Goal: Task Accomplishment & Management: Manage account settings

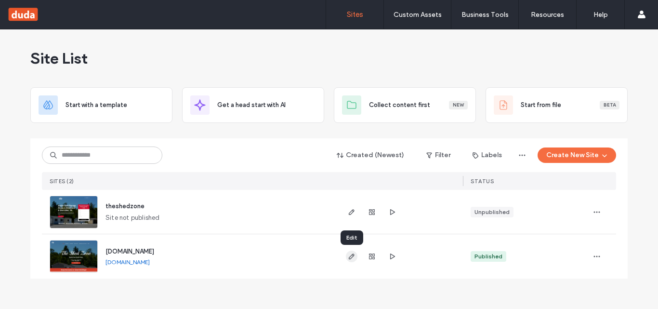
click at [352, 255] on use "button" at bounding box center [352, 256] width 6 height 6
click at [352, 212] on use "button" at bounding box center [352, 212] width 6 height 6
click at [599, 213] on icon "button" at bounding box center [597, 212] width 8 height 8
click at [210, 285] on div "Site List Start with a template Get a head start with AI Collect content first …" at bounding box center [328, 159] width 597 height 260
click at [495, 212] on div "Unpublished" at bounding box center [491, 211] width 35 height 9
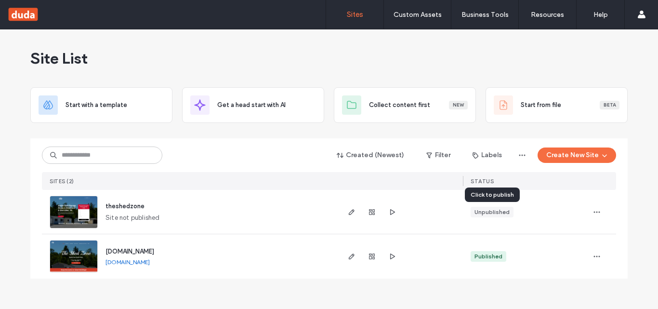
click at [484, 211] on div "Unpublished" at bounding box center [491, 211] width 35 height 9
click at [599, 212] on use "button" at bounding box center [597, 211] width 6 height 1
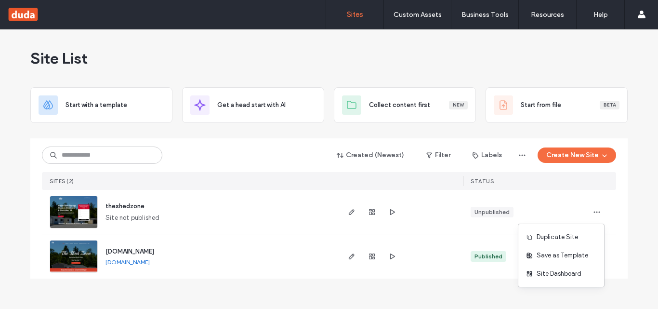
click at [553, 206] on div "Unpublished" at bounding box center [525, 212] width 124 height 44
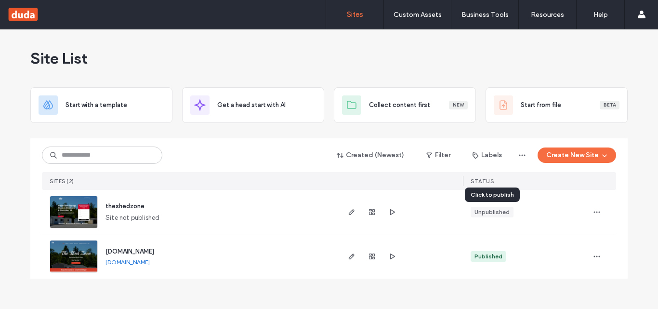
click at [493, 211] on div "Unpublished" at bounding box center [491, 211] width 35 height 9
click at [490, 212] on div "Unpublished" at bounding box center [491, 211] width 35 height 9
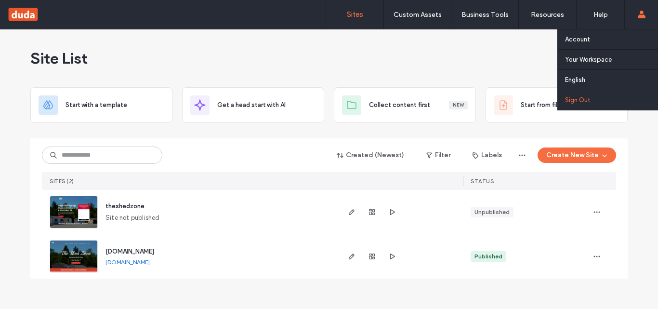
click at [578, 102] on label "Sign Out" at bounding box center [578, 99] width 26 height 7
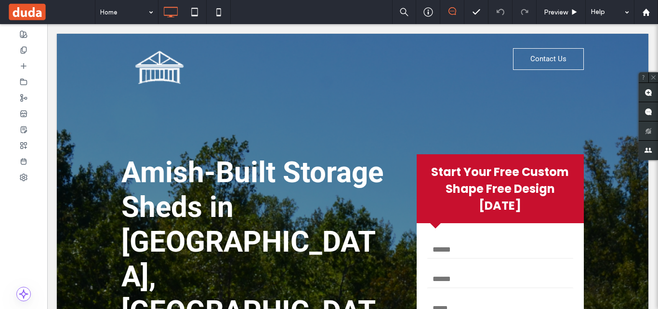
click at [303, 12] on div "Home Preview Help" at bounding box center [376, 12] width 563 height 24
click at [23, 176] on use at bounding box center [23, 177] width 7 height 7
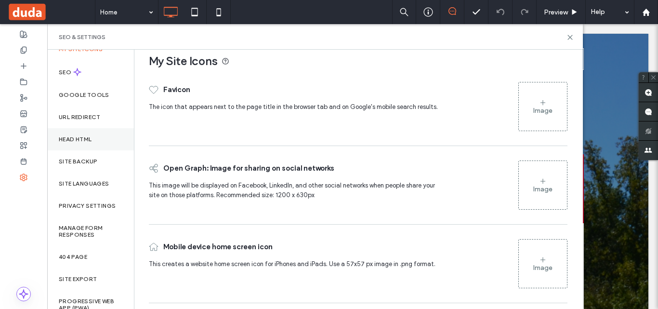
scroll to position [22, 0]
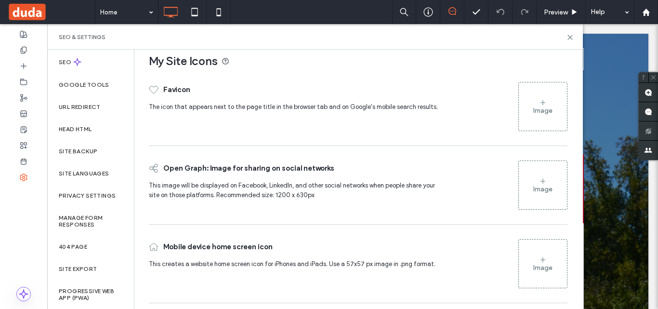
click at [323, 10] on div "Home Preview Help" at bounding box center [376, 12] width 563 height 24
click at [644, 14] on use at bounding box center [645, 11] width 7 height 7
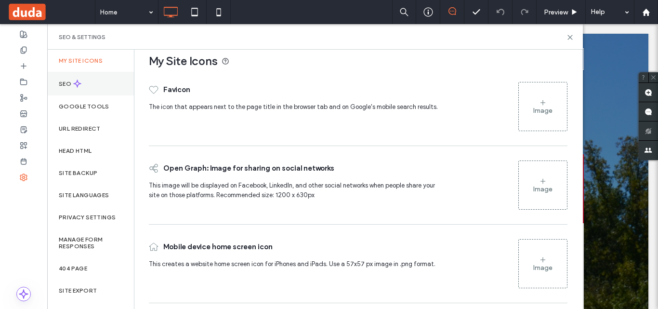
click at [63, 83] on label "SEO" at bounding box center [66, 83] width 14 height 7
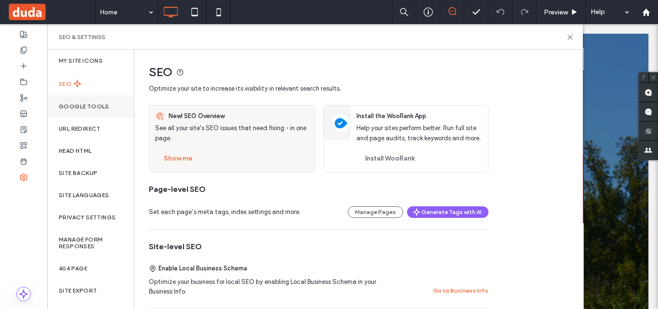
click at [82, 103] on label "Google Tools" at bounding box center [84, 106] width 51 height 7
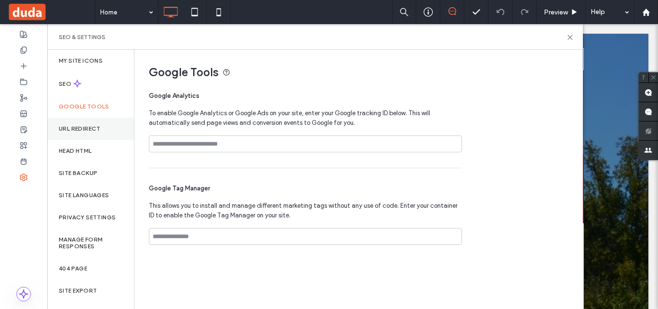
click at [81, 127] on label "URL Redirect" at bounding box center [80, 128] width 42 height 7
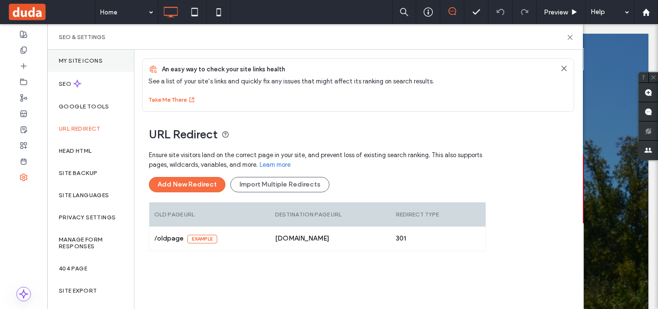
click at [79, 58] on label "My Site Icons" at bounding box center [81, 60] width 44 height 7
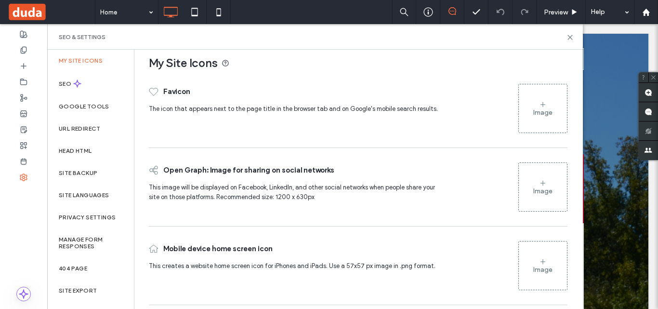
scroll to position [11, 0]
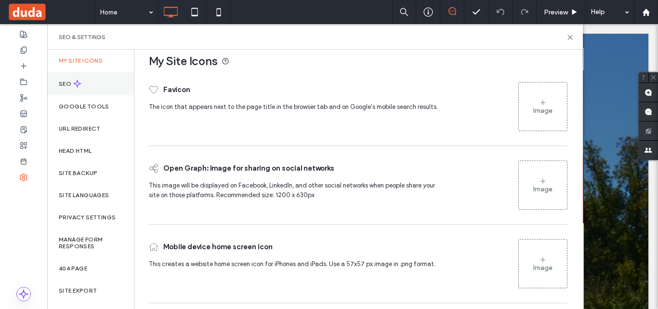
click at [69, 85] on label "SEO" at bounding box center [66, 83] width 14 height 7
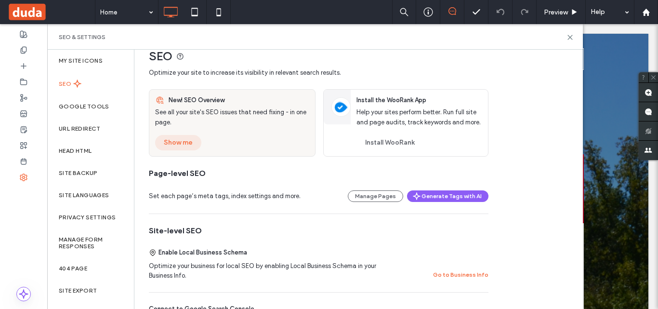
scroll to position [0, 0]
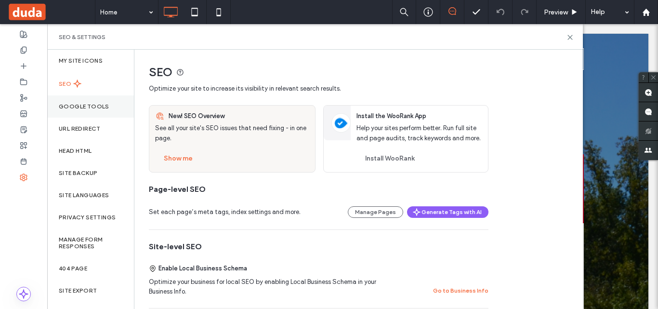
click at [87, 102] on div "Google Tools" at bounding box center [90, 106] width 87 height 22
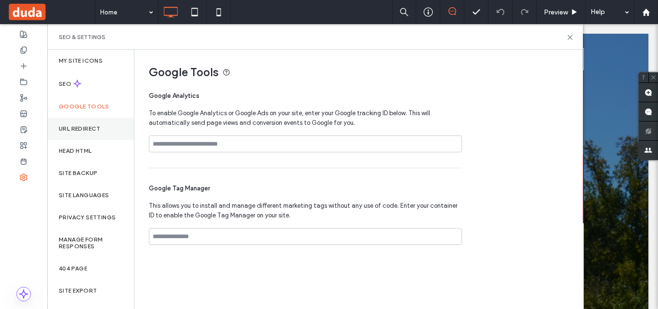
click at [81, 129] on label "URL Redirect" at bounding box center [80, 128] width 42 height 7
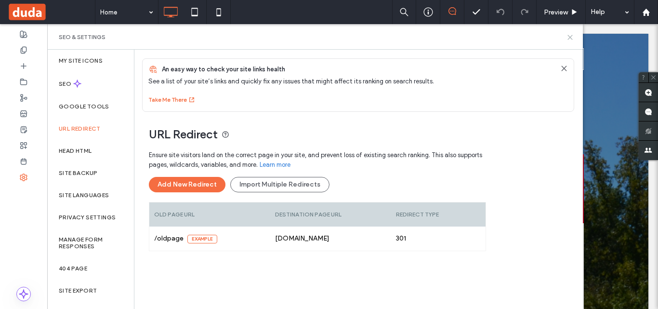
click at [569, 37] on icon at bounding box center [569, 37] width 7 height 7
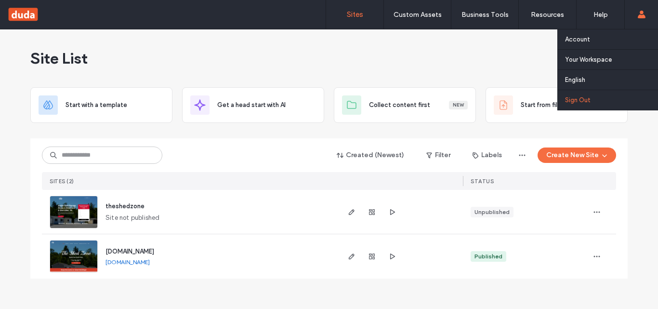
click at [579, 100] on label "Sign Out" at bounding box center [578, 99] width 26 height 7
